Goal: Task Accomplishment & Management: Manage account settings

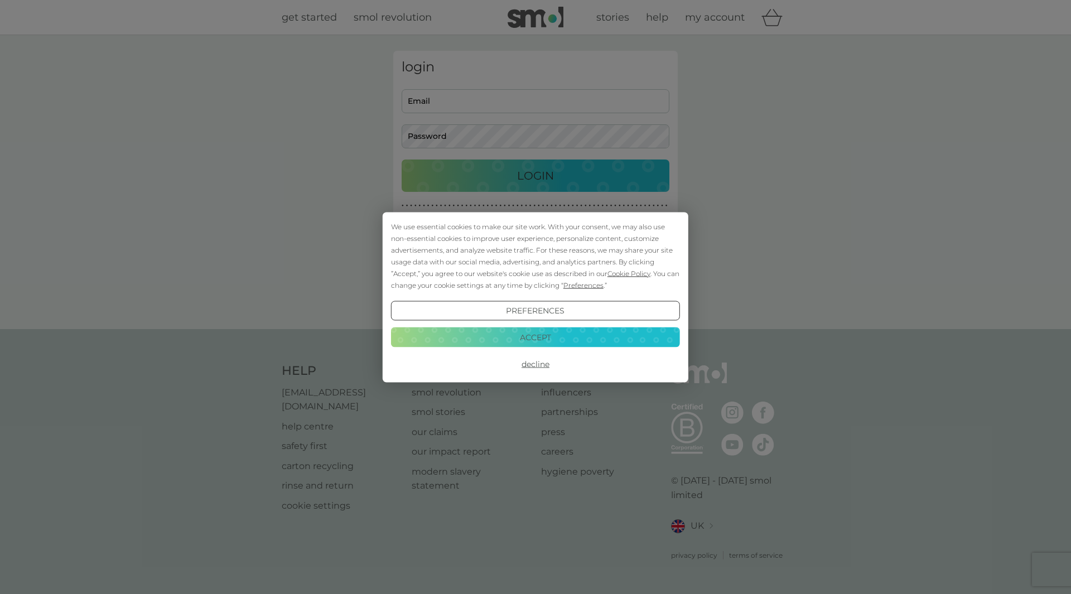
click at [480, 93] on div "We use essential cookies to make our site work. With your consent, we may also …" at bounding box center [535, 297] width 1071 height 594
click at [549, 327] on button "Accept" at bounding box center [535, 337] width 289 height 20
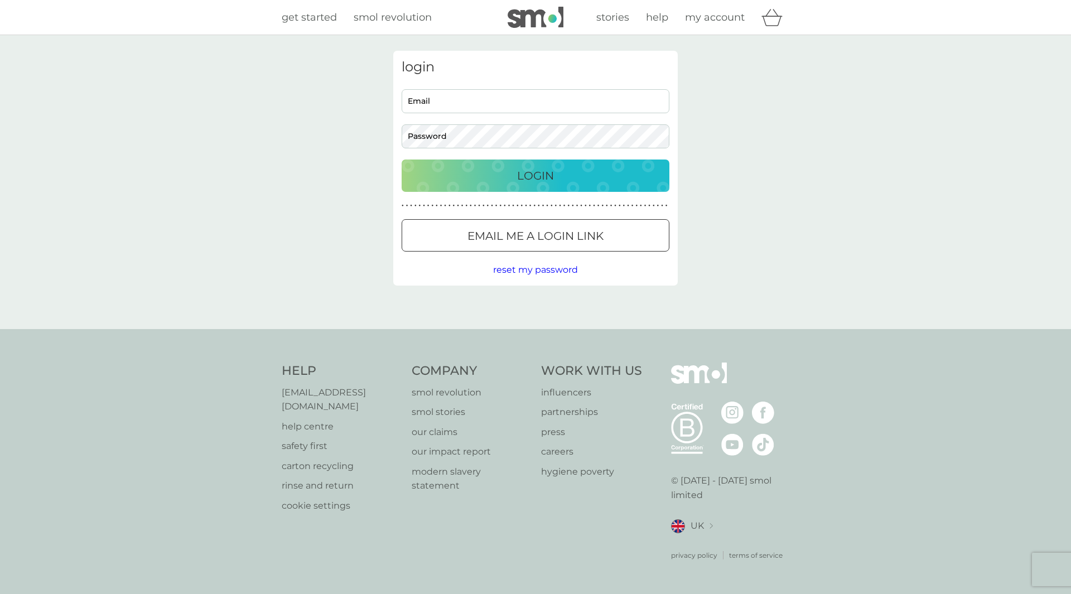
click at [461, 103] on input "Email" at bounding box center [535, 101] width 268 height 24
type input "Ian.Oldbury@Outlook.com"
click at [511, 173] on div "Login" at bounding box center [535, 176] width 245 height 18
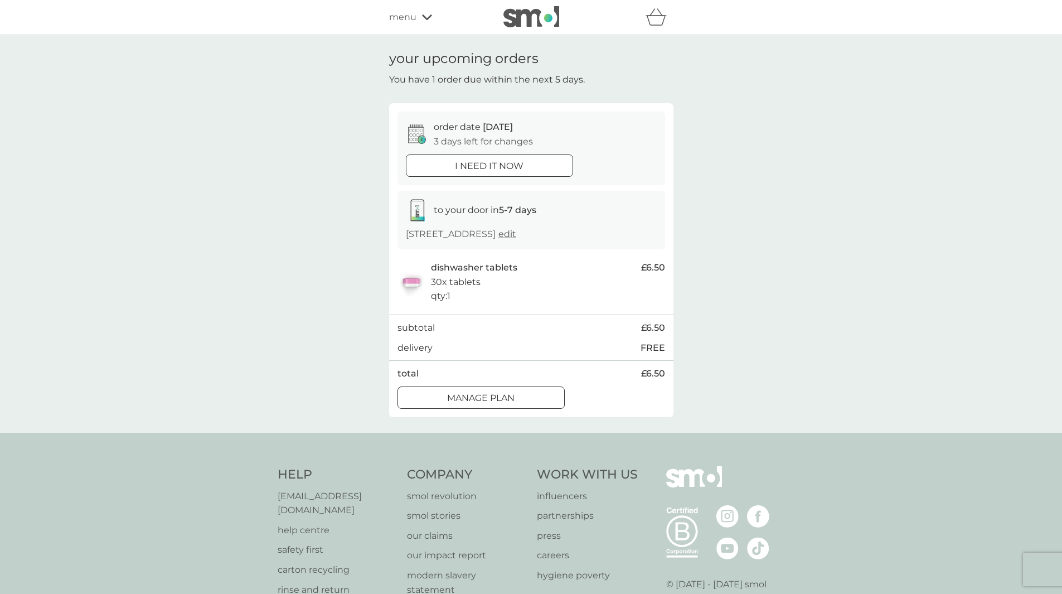
click at [462, 210] on span "to your door in 5-7 days" at bounding box center [485, 210] width 103 height 11
click at [466, 231] on p "[STREET_ADDRESS] edit" at bounding box center [461, 234] width 110 height 14
click at [457, 123] on p "order date [DATE]" at bounding box center [473, 127] width 79 height 14
click at [454, 137] on p "3 days left for changes" at bounding box center [483, 141] width 99 height 14
click at [413, 127] on icon at bounding box center [417, 134] width 18 height 20
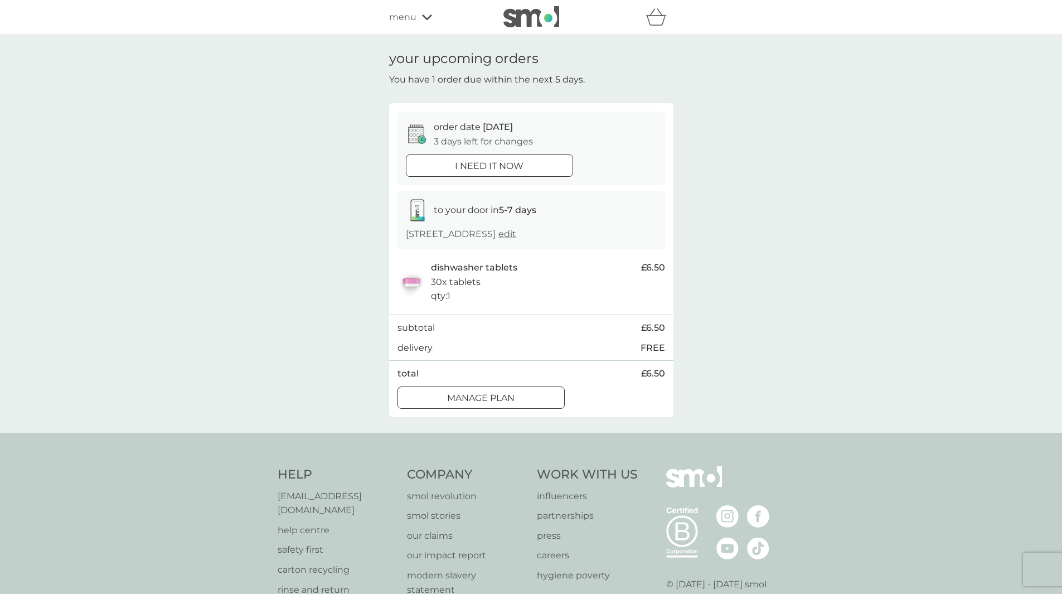
click at [496, 400] on div at bounding box center [481, 398] width 40 height 12
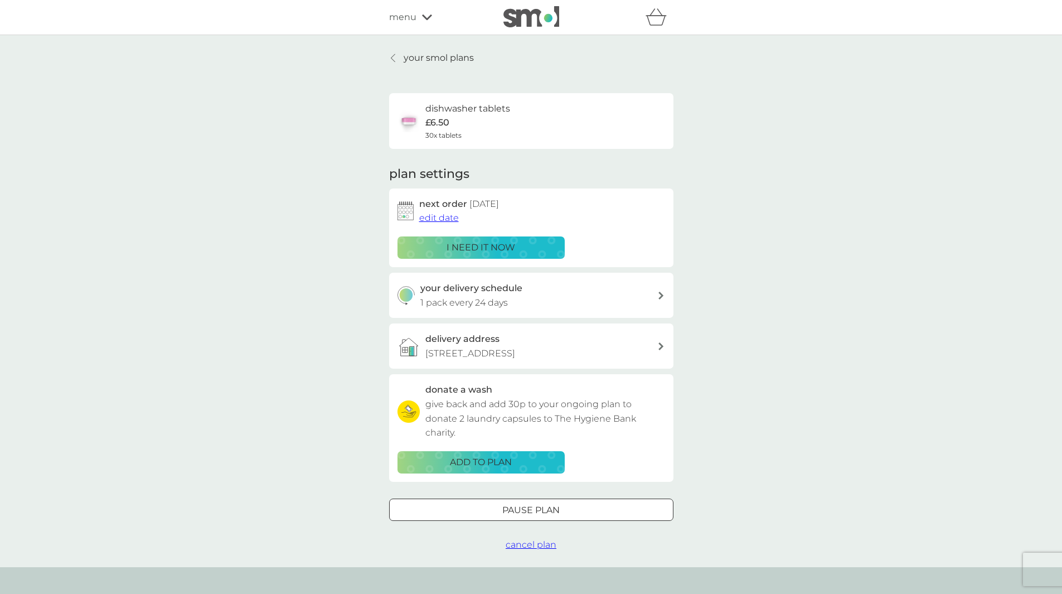
click at [444, 220] on span "edit date" at bounding box center [439, 217] width 40 height 11
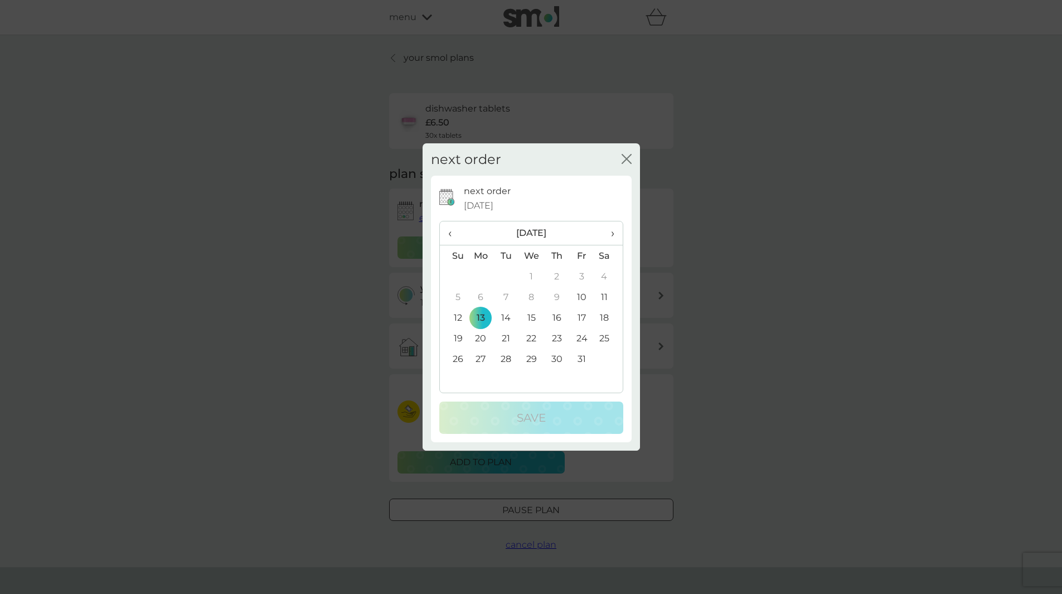
click at [478, 337] on td "20" at bounding box center [481, 338] width 26 height 21
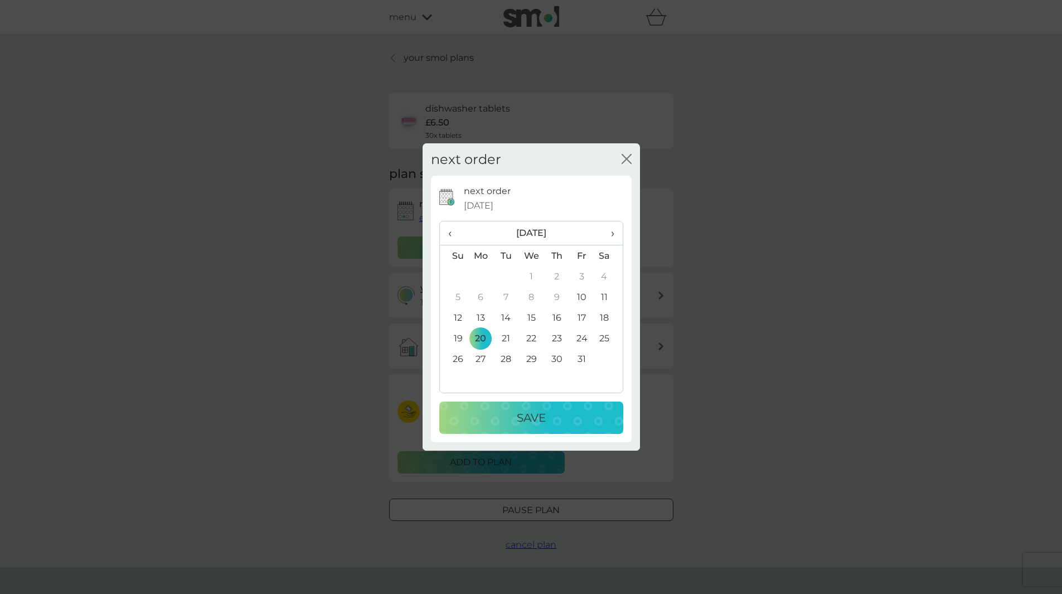
click at [503, 418] on div "Save" at bounding box center [532, 418] width 162 height 18
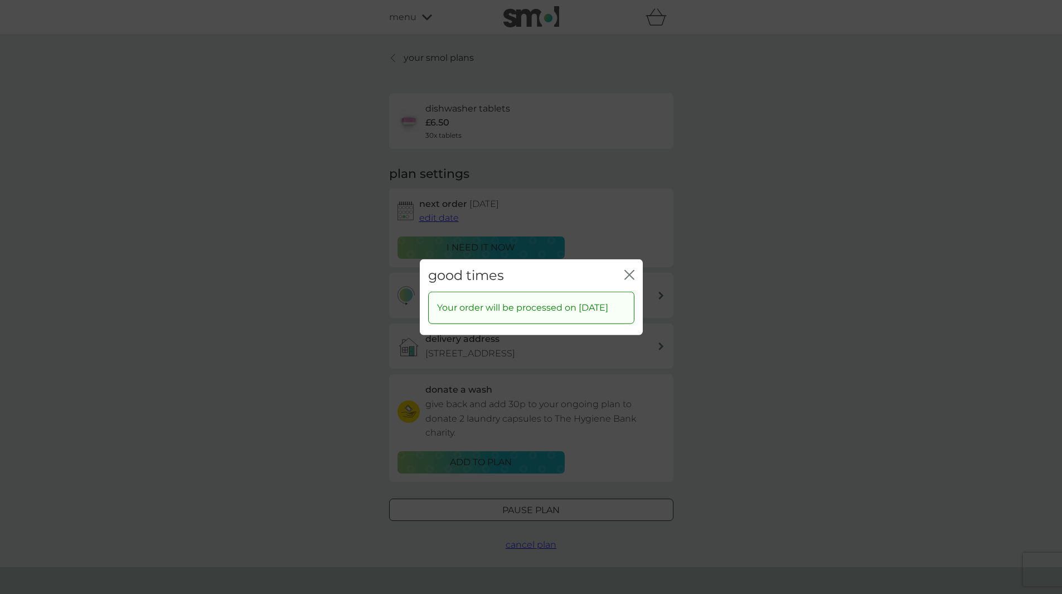
click at [630, 269] on icon "close" at bounding box center [630, 274] width 10 height 10
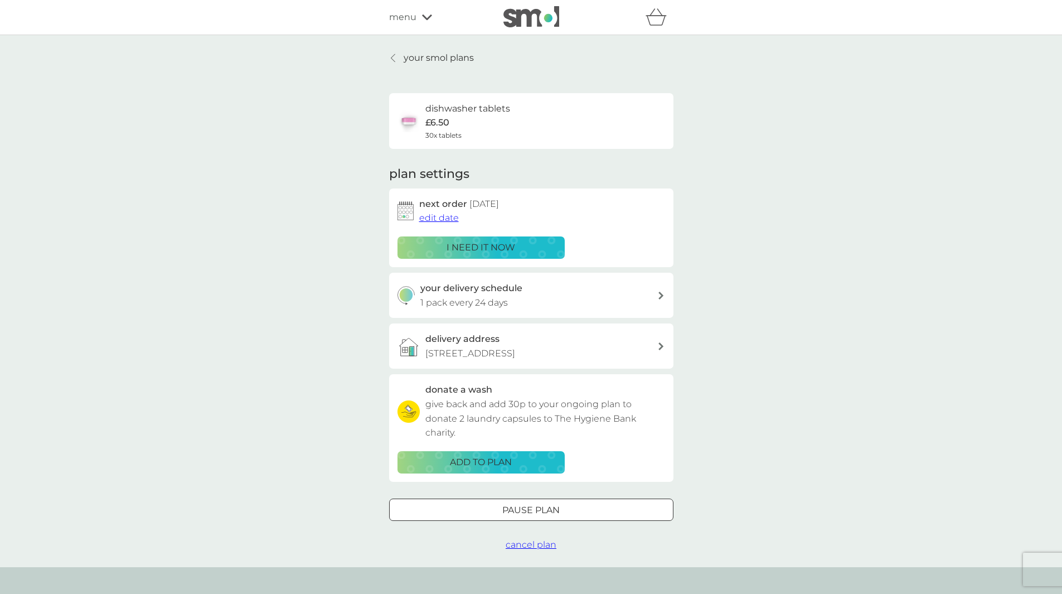
click at [438, 219] on span "edit date" at bounding box center [439, 217] width 40 height 11
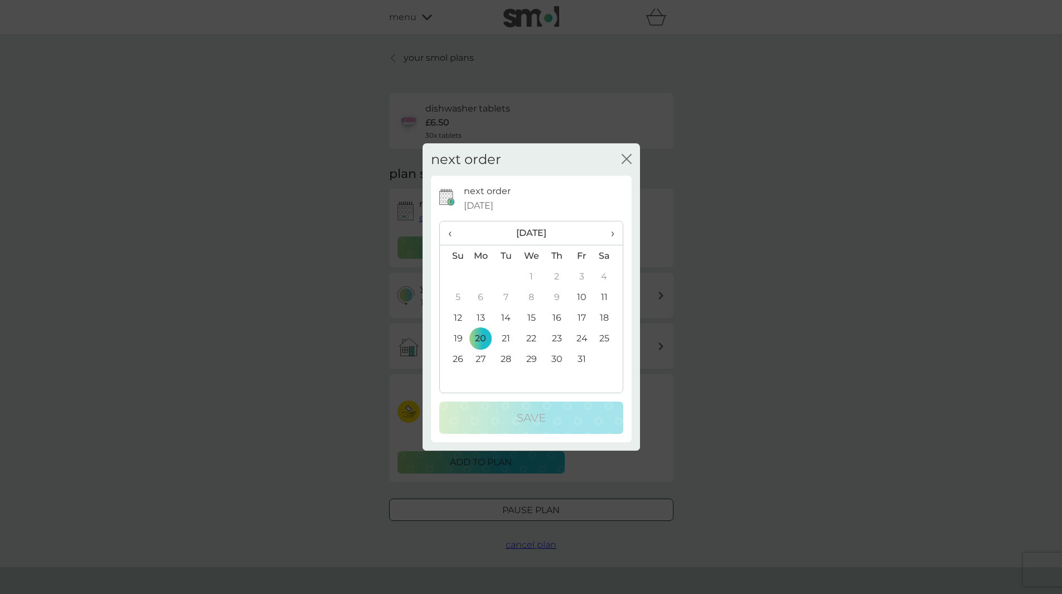
click at [579, 315] on td "17" at bounding box center [581, 317] width 25 height 21
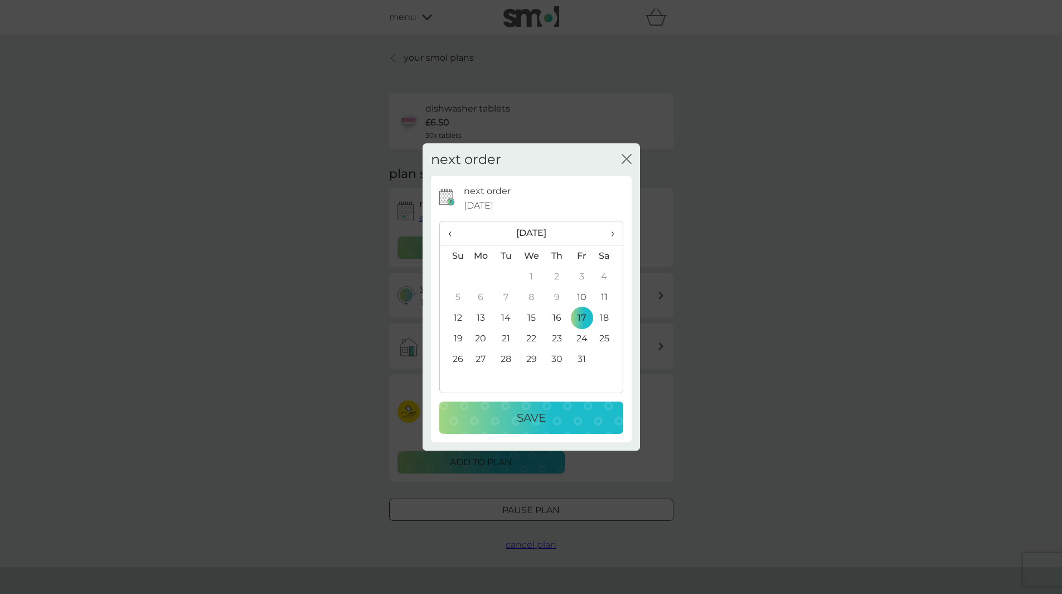
click at [543, 418] on p "Save" at bounding box center [531, 418] width 29 height 18
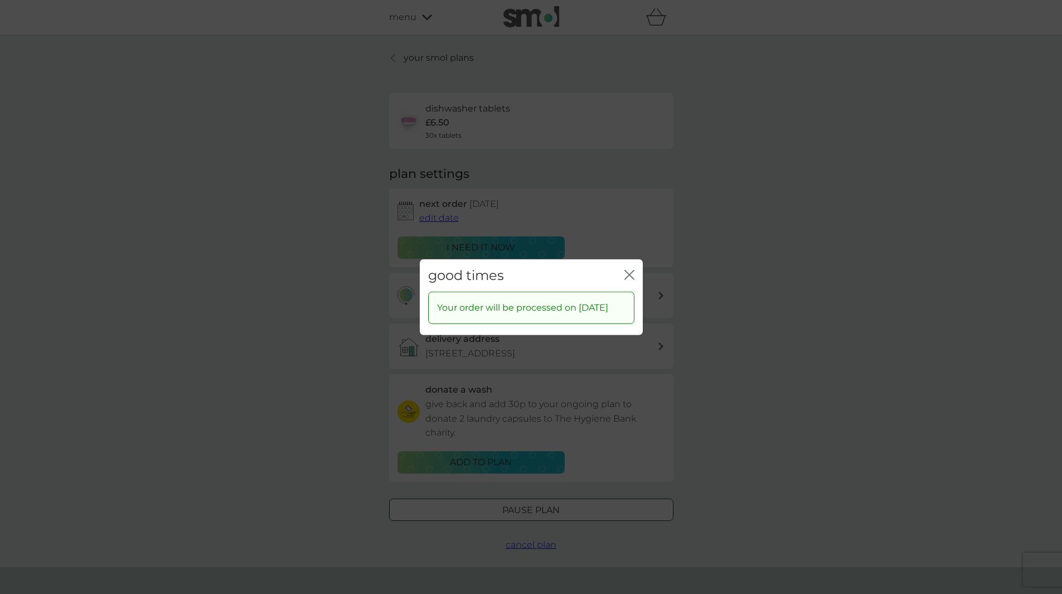
click at [632, 269] on icon "close" at bounding box center [630, 274] width 10 height 10
